Goal: Task Accomplishment & Management: Use online tool/utility

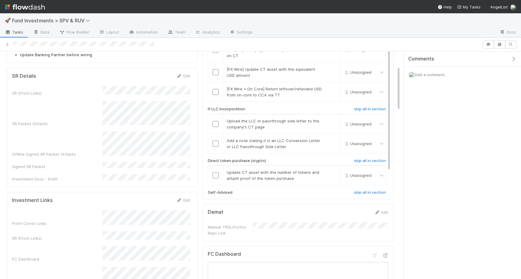
scroll to position [97, 0]
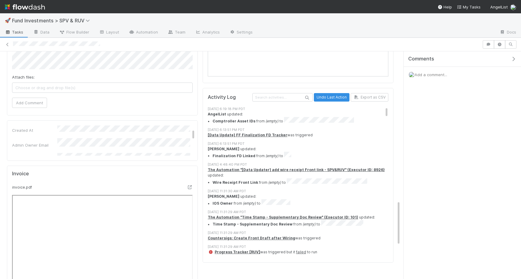
scroll to position [748, 0]
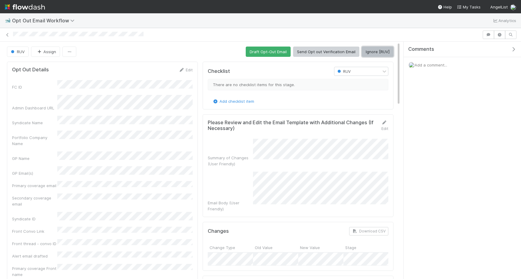
click at [370, 52] on button "Ignore [RUV]" at bounding box center [378, 51] width 32 height 10
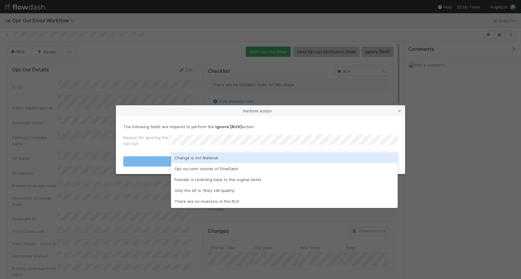
click at [221, 156] on div "Change is not Material" at bounding box center [284, 157] width 227 height 11
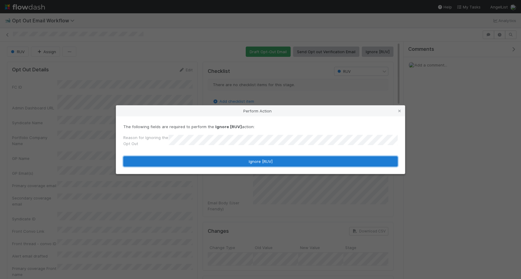
click at [221, 157] on button "Ignore [RUV]" at bounding box center [260, 161] width 275 height 10
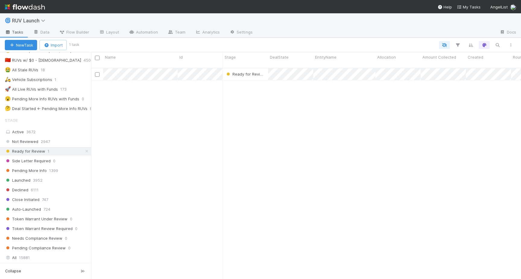
scroll to position [189, 0]
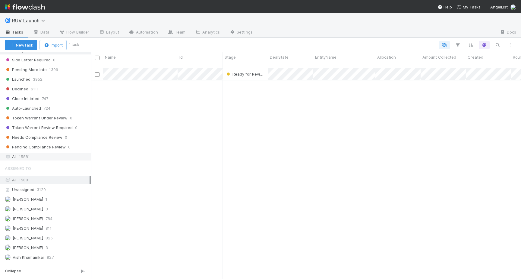
click at [30, 159] on div "All 15881" at bounding box center [47, 157] width 85 height 8
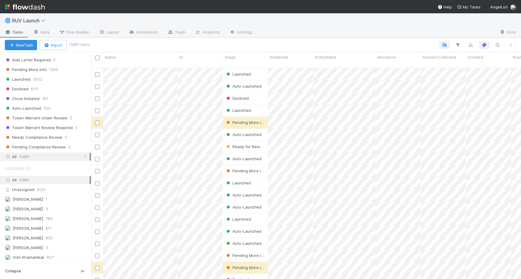
scroll to position [215, 430]
click at [504, 42] on div at bounding box center [303, 45] width 429 height 8
click at [500, 44] on icon "button" at bounding box center [498, 44] width 6 height 5
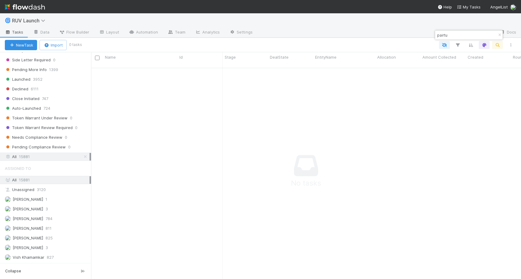
type input "pairtu"
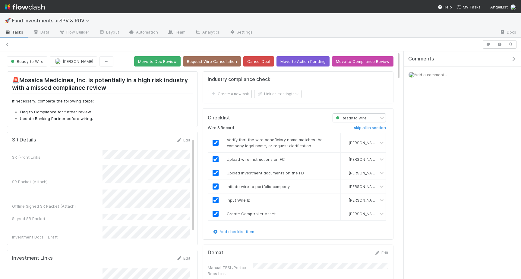
scroll to position [1, 0]
